Goal: Information Seeking & Learning: Learn about a topic

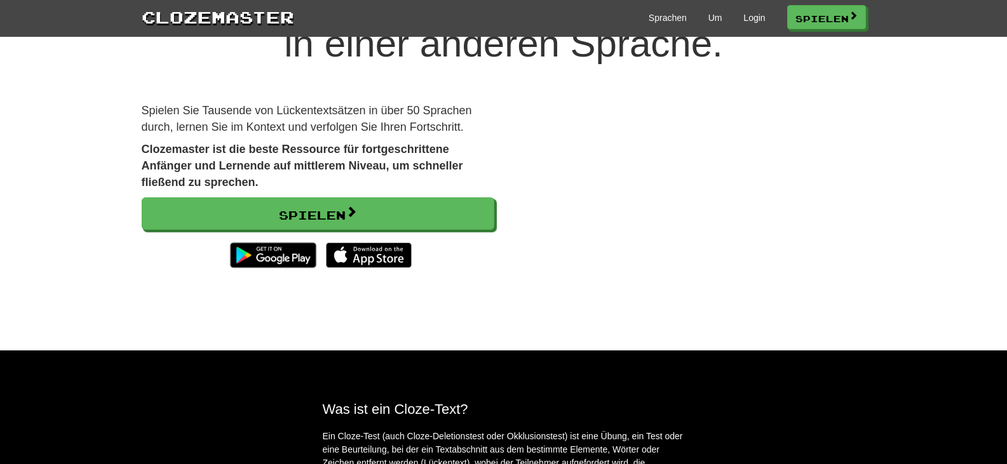
scroll to position [64, 0]
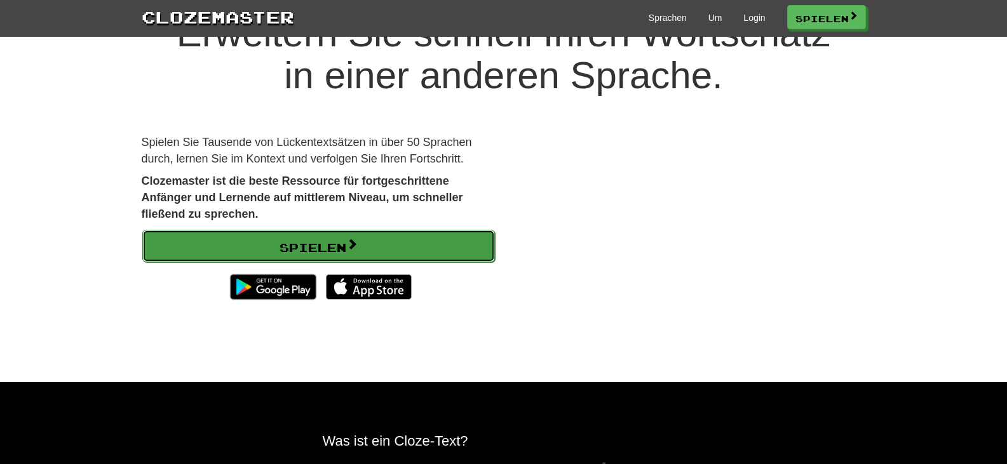
click at [333, 240] on font "Spielen" at bounding box center [312, 245] width 67 height 14
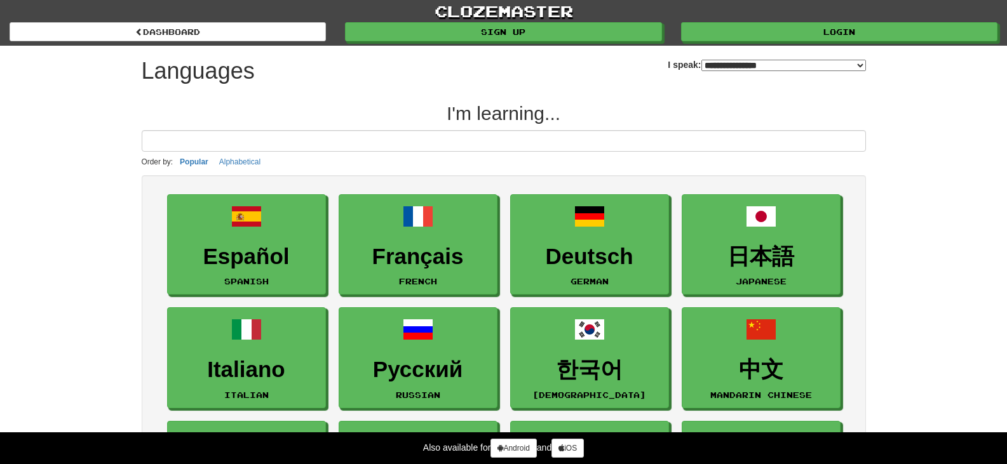
select select "*******"
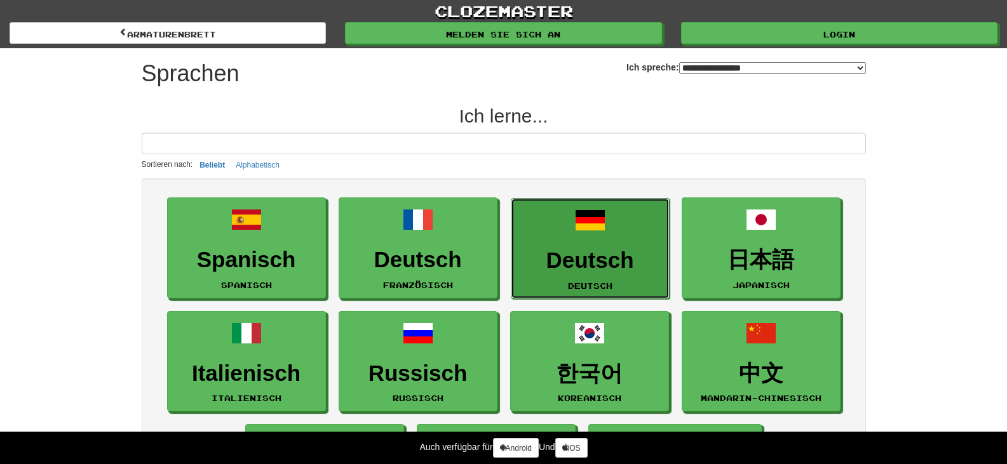
click at [580, 264] on font "Deutsch" at bounding box center [590, 260] width 88 height 25
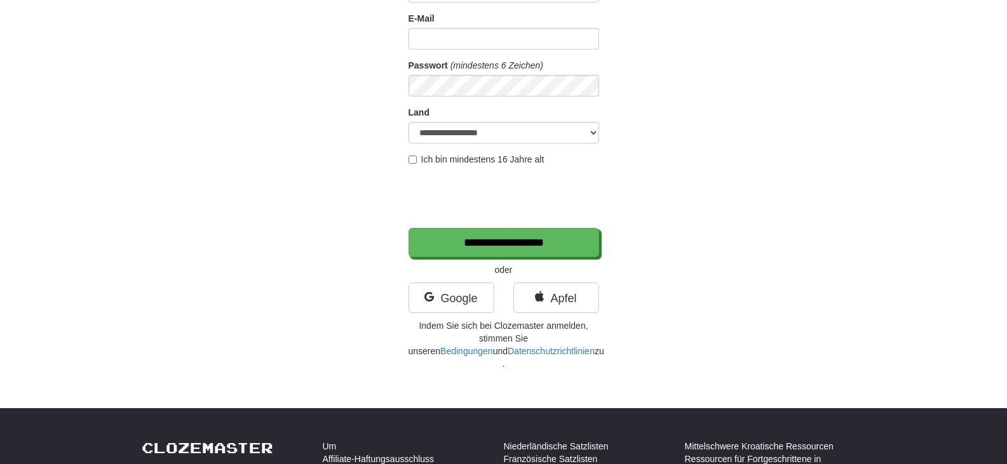
scroll to position [191, 0]
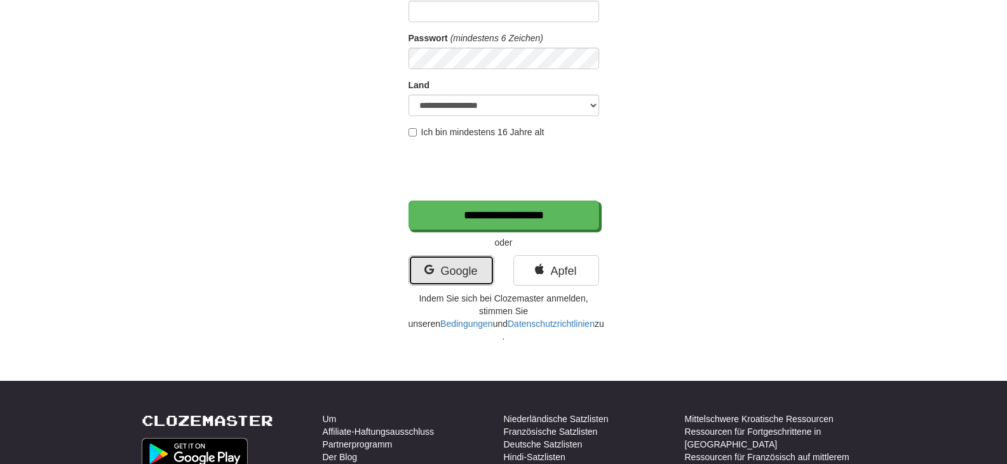
click at [475, 274] on font "Google" at bounding box center [458, 271] width 37 height 13
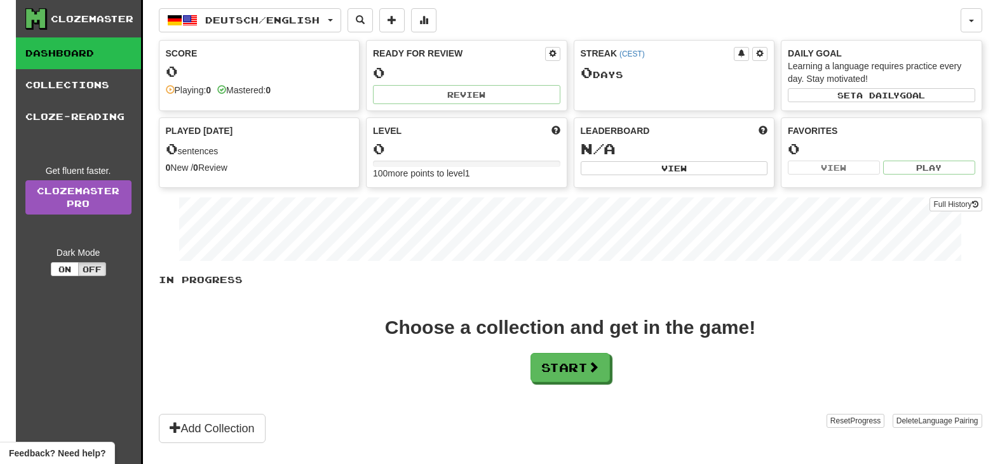
click at [448, 141] on div "0" at bounding box center [466, 149] width 187 height 16
click at [557, 375] on button "Start" at bounding box center [570, 368] width 79 height 29
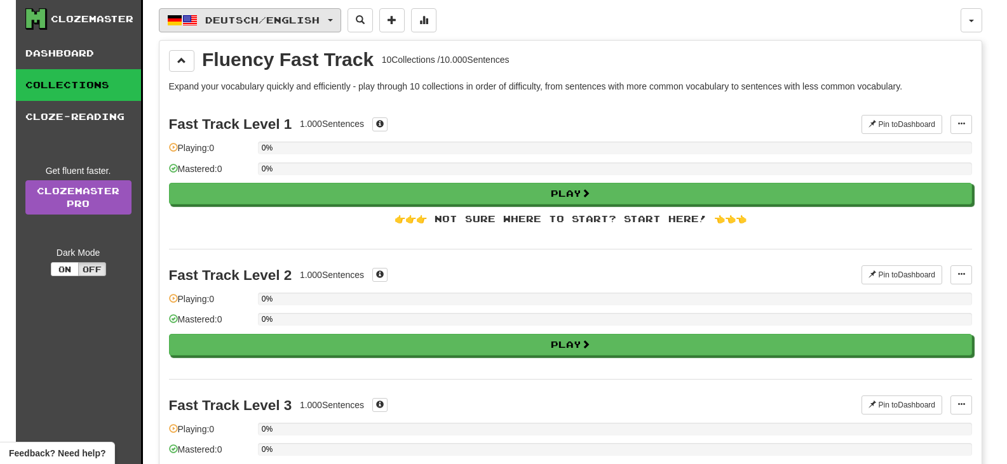
click at [333, 20] on span "button" at bounding box center [330, 20] width 5 height 3
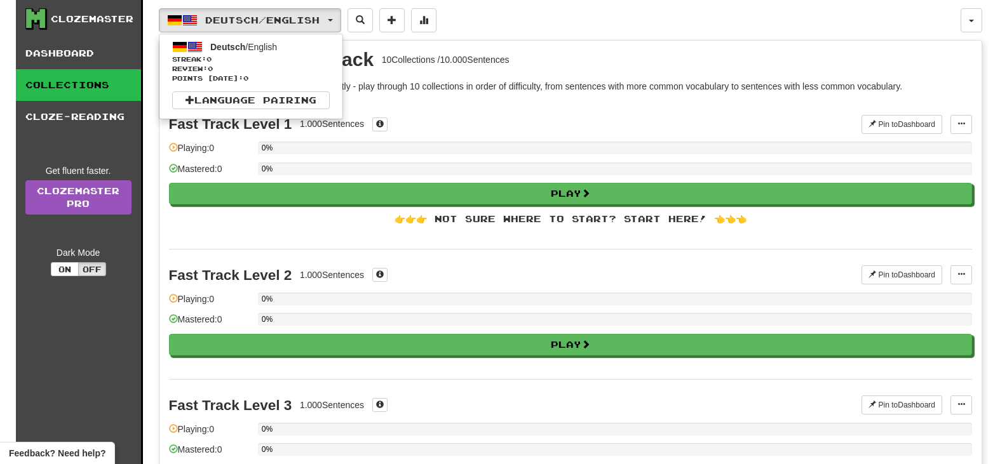
click at [582, 16] on div "Deutsch / English Deutsch / English Streak: 0 Review: 0 Points today: 0 Languag…" at bounding box center [560, 20] width 802 height 24
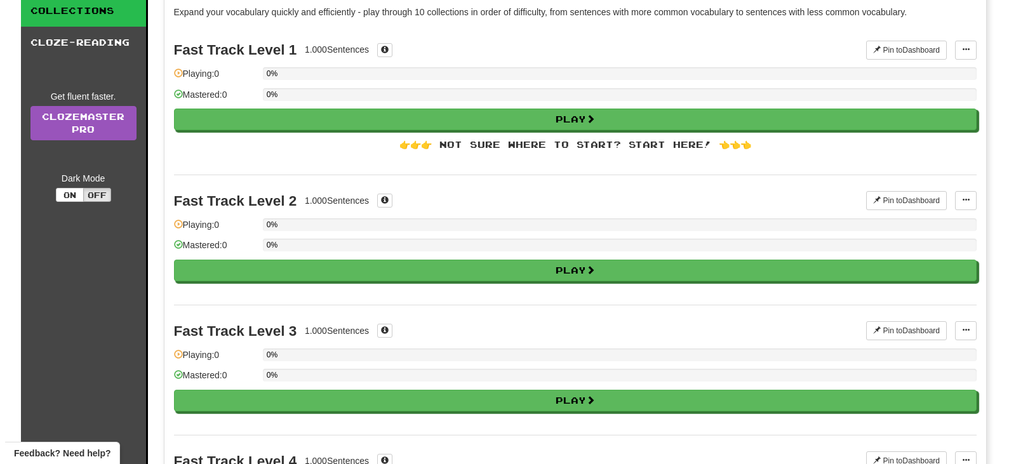
scroll to position [191, 0]
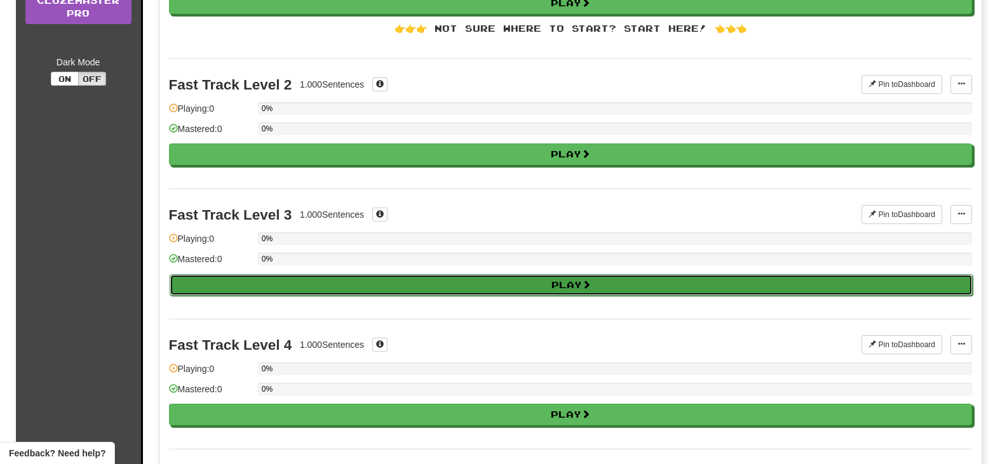
click at [579, 285] on button "Play" at bounding box center [571, 285] width 803 height 22
select select "**"
